Goal: Task Accomplishment & Management: Use online tool/utility

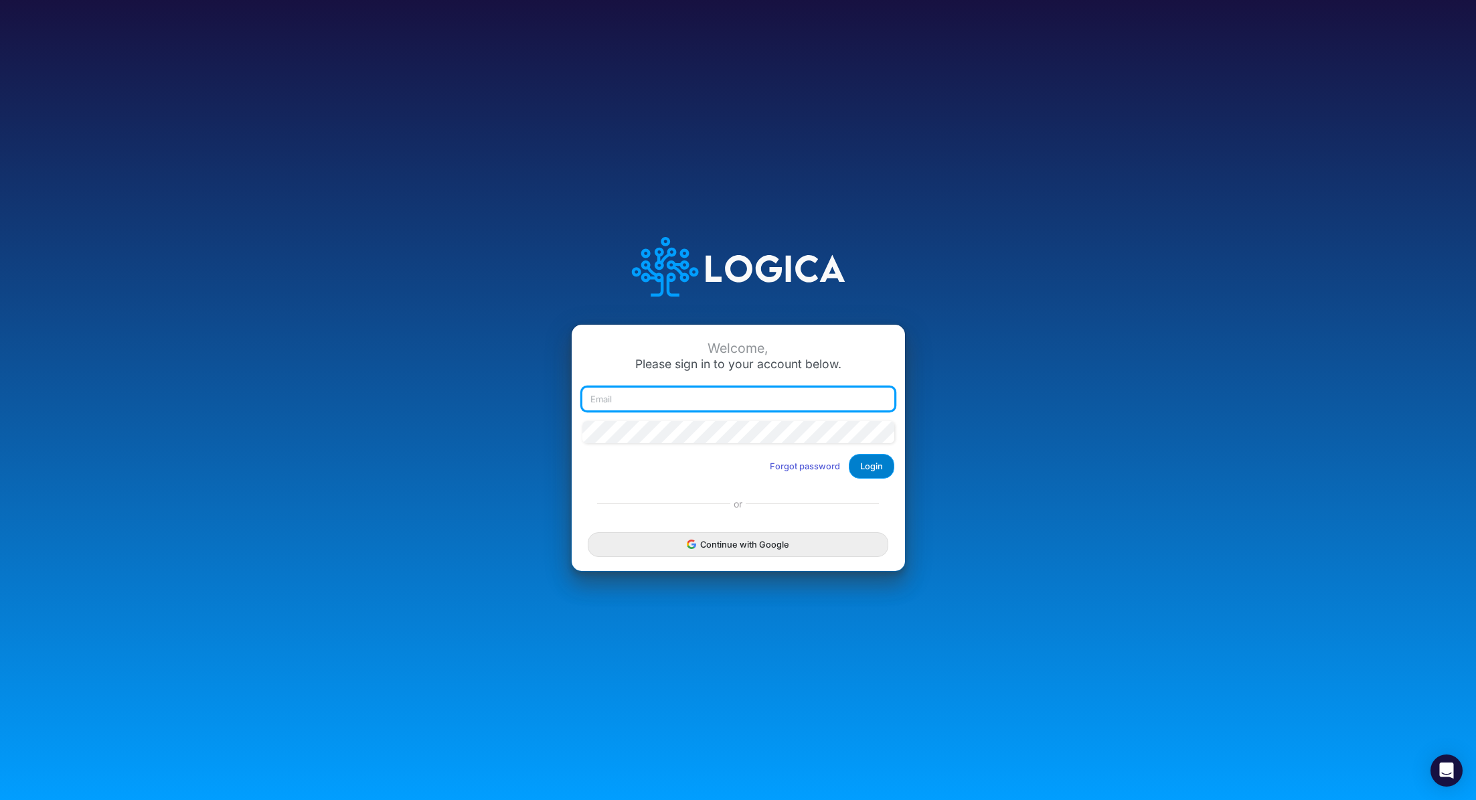
type input "renato.matsumoto@recargapay.com"
click at [873, 465] on button "Login" at bounding box center [872, 466] width 46 height 25
